Goal: Transaction & Acquisition: Register for event/course

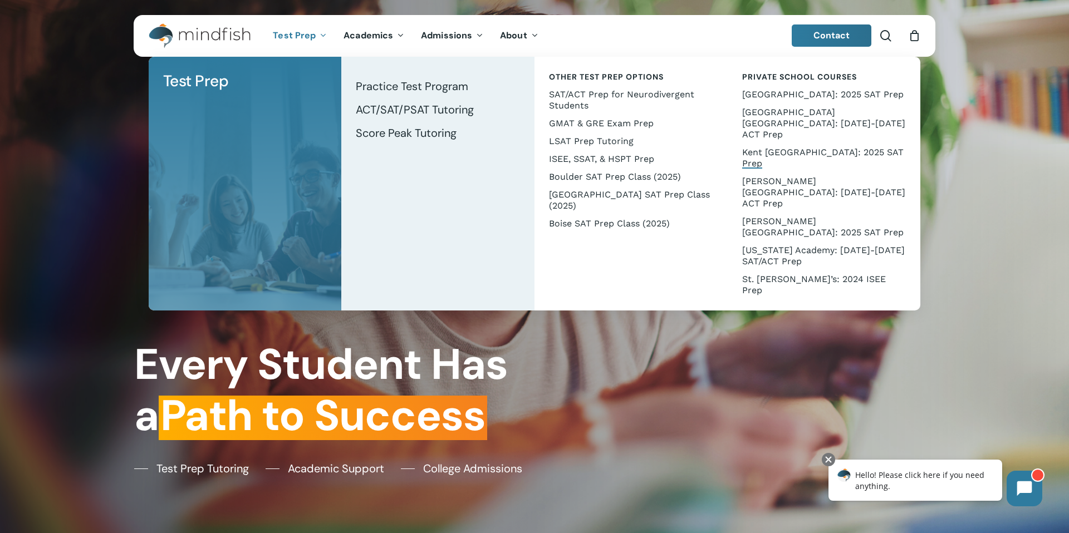
click at [845, 147] on span "Kent [GEOGRAPHIC_DATA]: 2025 SAT Prep" at bounding box center [822, 158] width 161 height 22
